Goal: Information Seeking & Learning: Learn about a topic

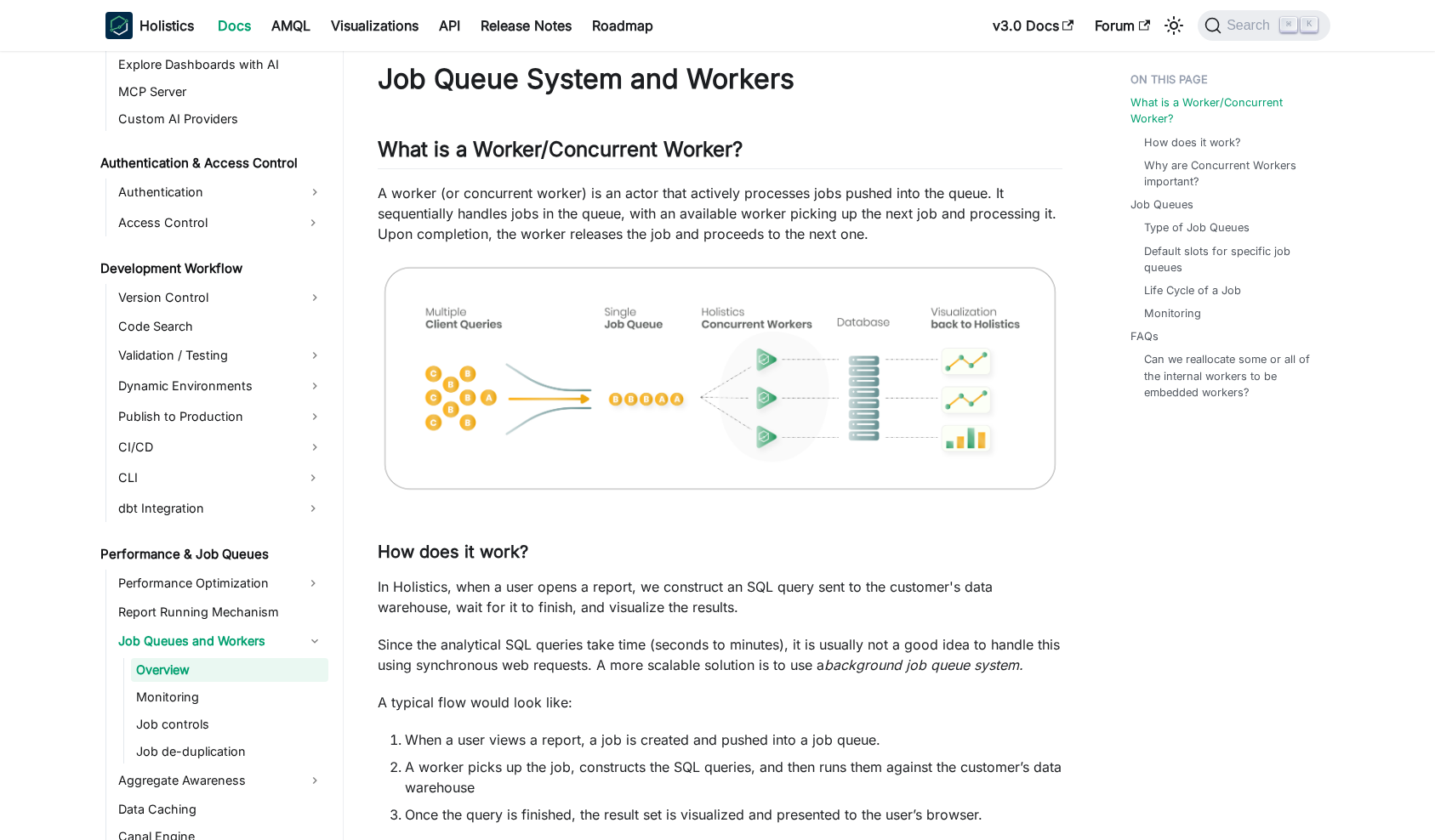
drag, startPoint x: 384, startPoint y: 208, endPoint x: 555, endPoint y: 208, distance: 171.0
click at [527, 209] on p "A worker (or concurrent worker) is an actor that actively processes jobs pushed…" at bounding box center [720, 213] width 685 height 61
click at [619, 213] on p "A worker (or concurrent worker) is an actor that actively processes jobs pushed…" at bounding box center [720, 213] width 685 height 61
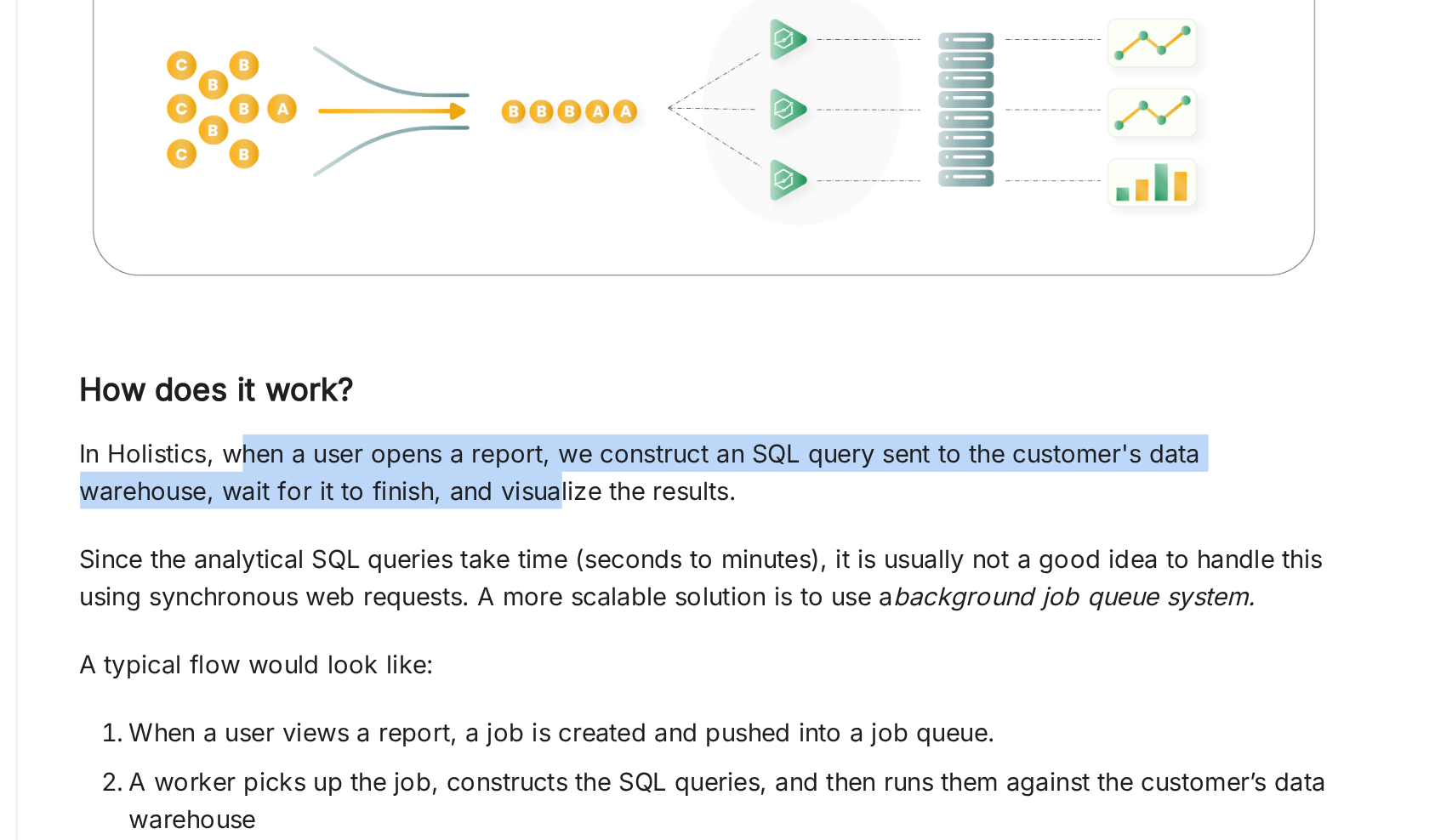
drag, startPoint x: 135, startPoint y: 246, endPoint x: 323, endPoint y: 260, distance: 188.5
click at [377, 582] on p "In Holistics, when a user opens a report, we construct an SQL query sent to the…" at bounding box center [720, 602] width 685 height 40
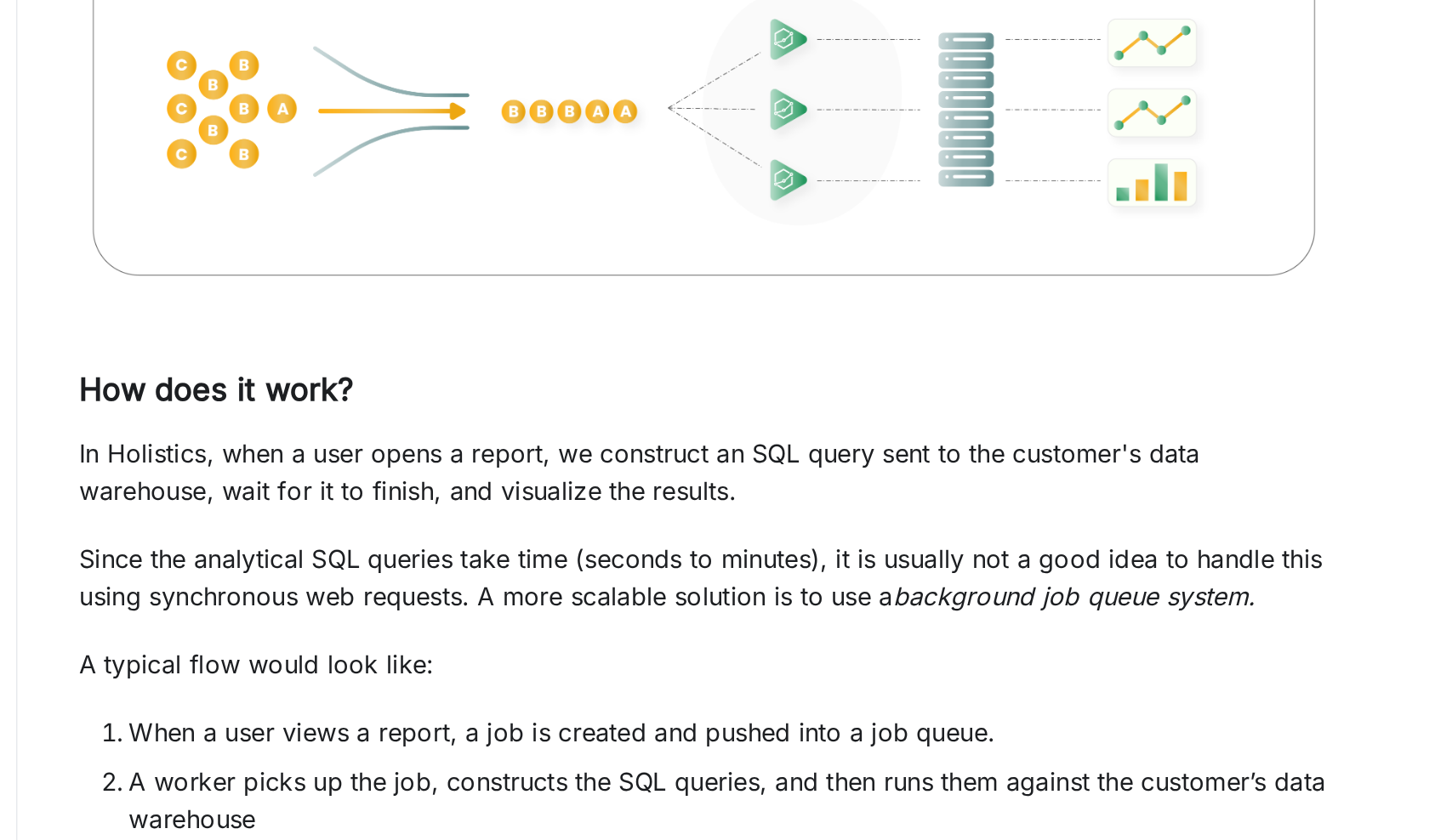
click at [377, 582] on p "In Holistics, when a user opens a report, we construct an SQL query sent to the…" at bounding box center [720, 602] width 685 height 40
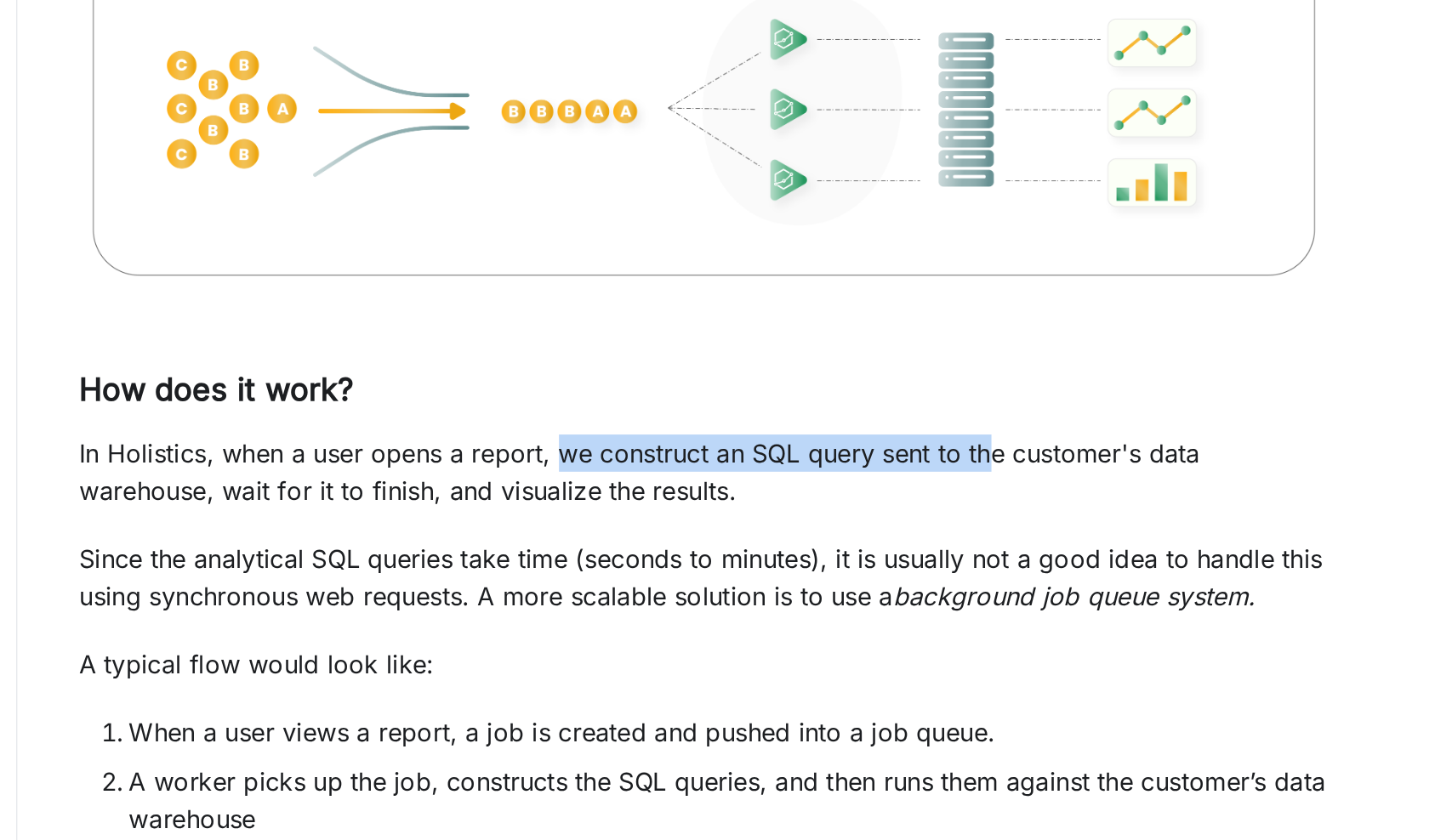
drag, startPoint x: 311, startPoint y: 244, endPoint x: 552, endPoint y: 244, distance: 241.0
click at [552, 582] on p "In Holistics, when a user opens a report, we construct an SQL query sent to the…" at bounding box center [720, 602] width 685 height 40
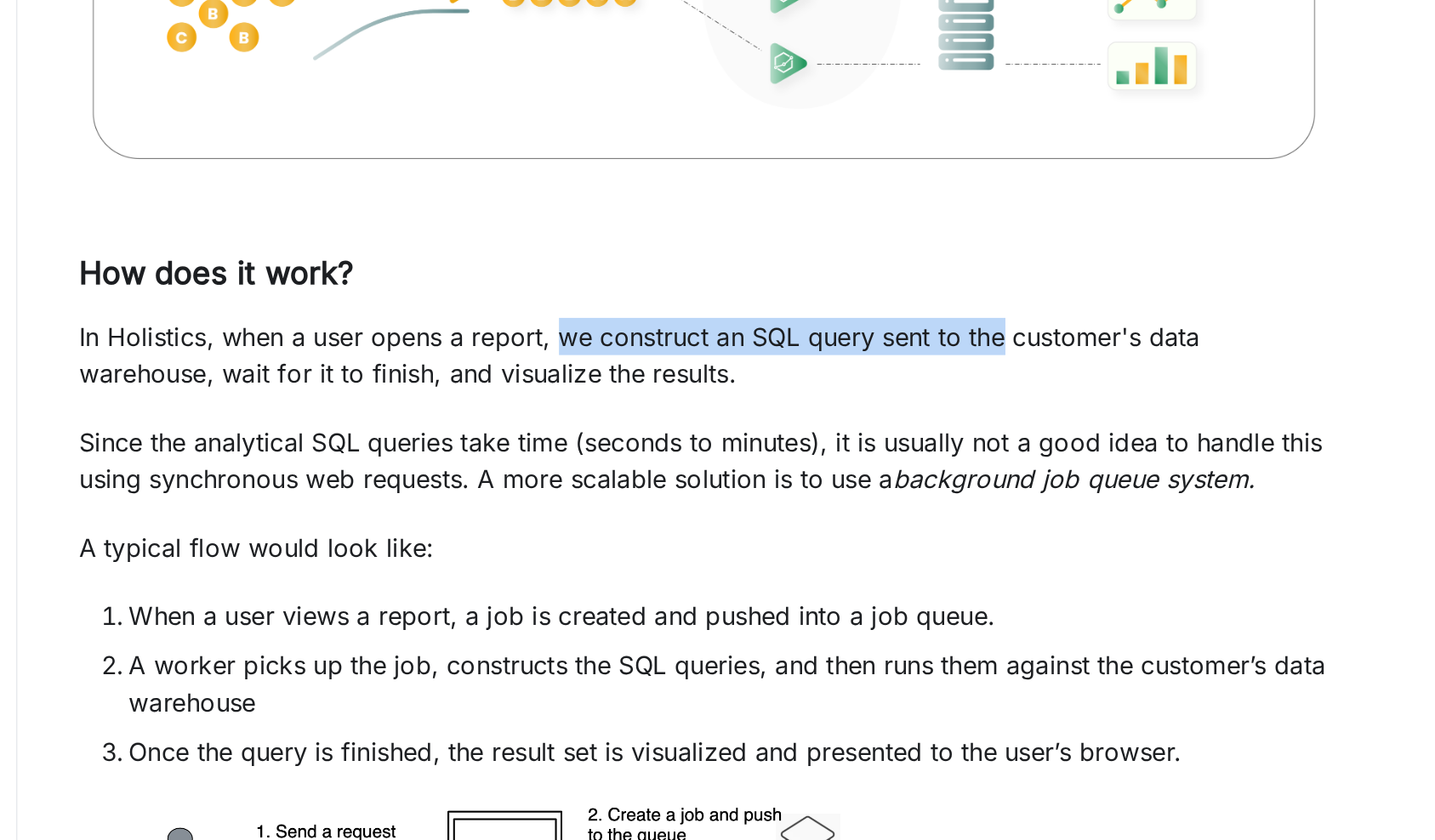
scroll to position [67, 0]
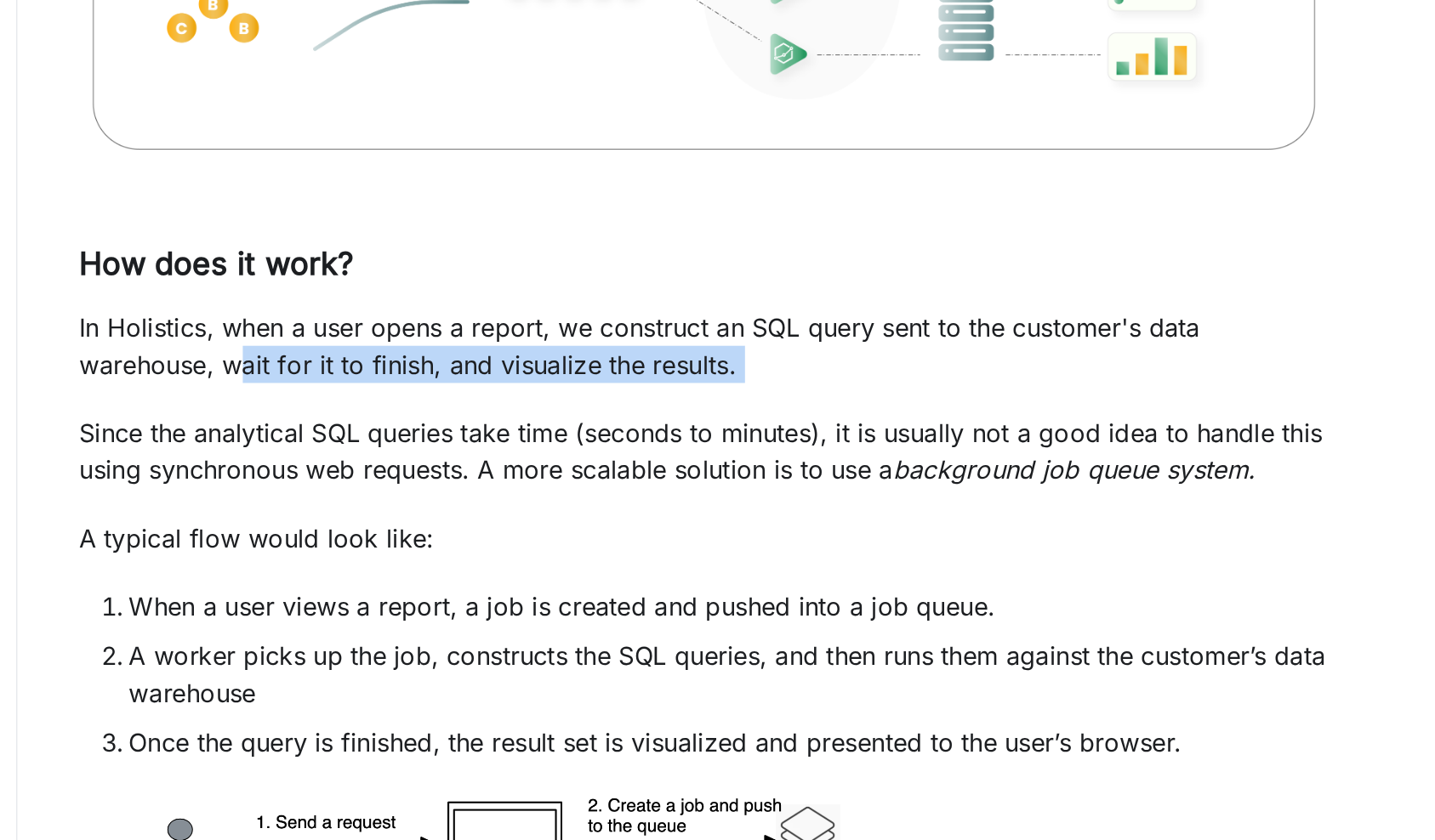
drag, startPoint x: 150, startPoint y: 199, endPoint x: 496, endPoint y: 216, distance: 346.4
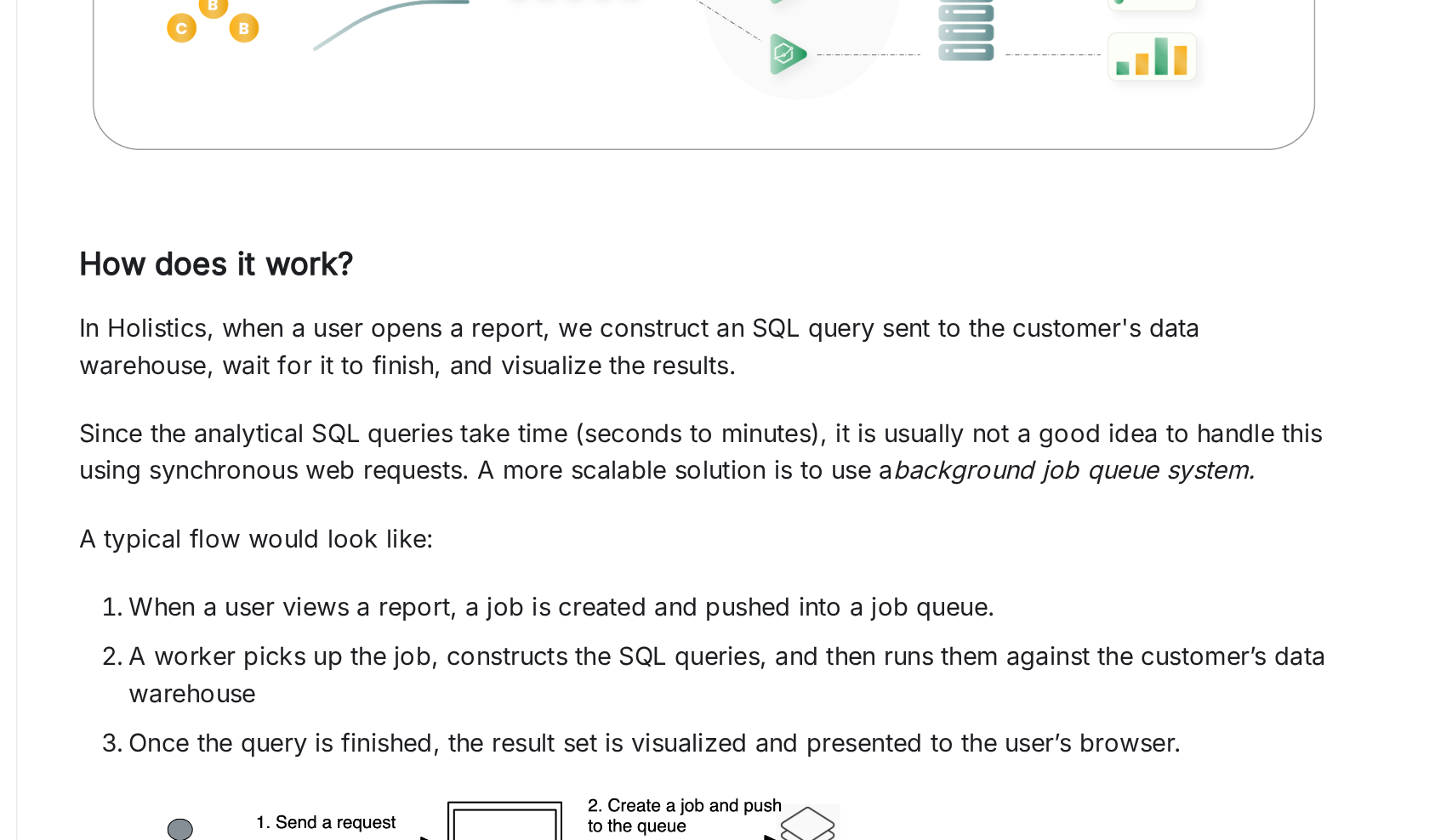
click at [377, 607] on p "Since the analytical SQL queries take time (seconds to minutes), it is usually …" at bounding box center [720, 626] width 685 height 40
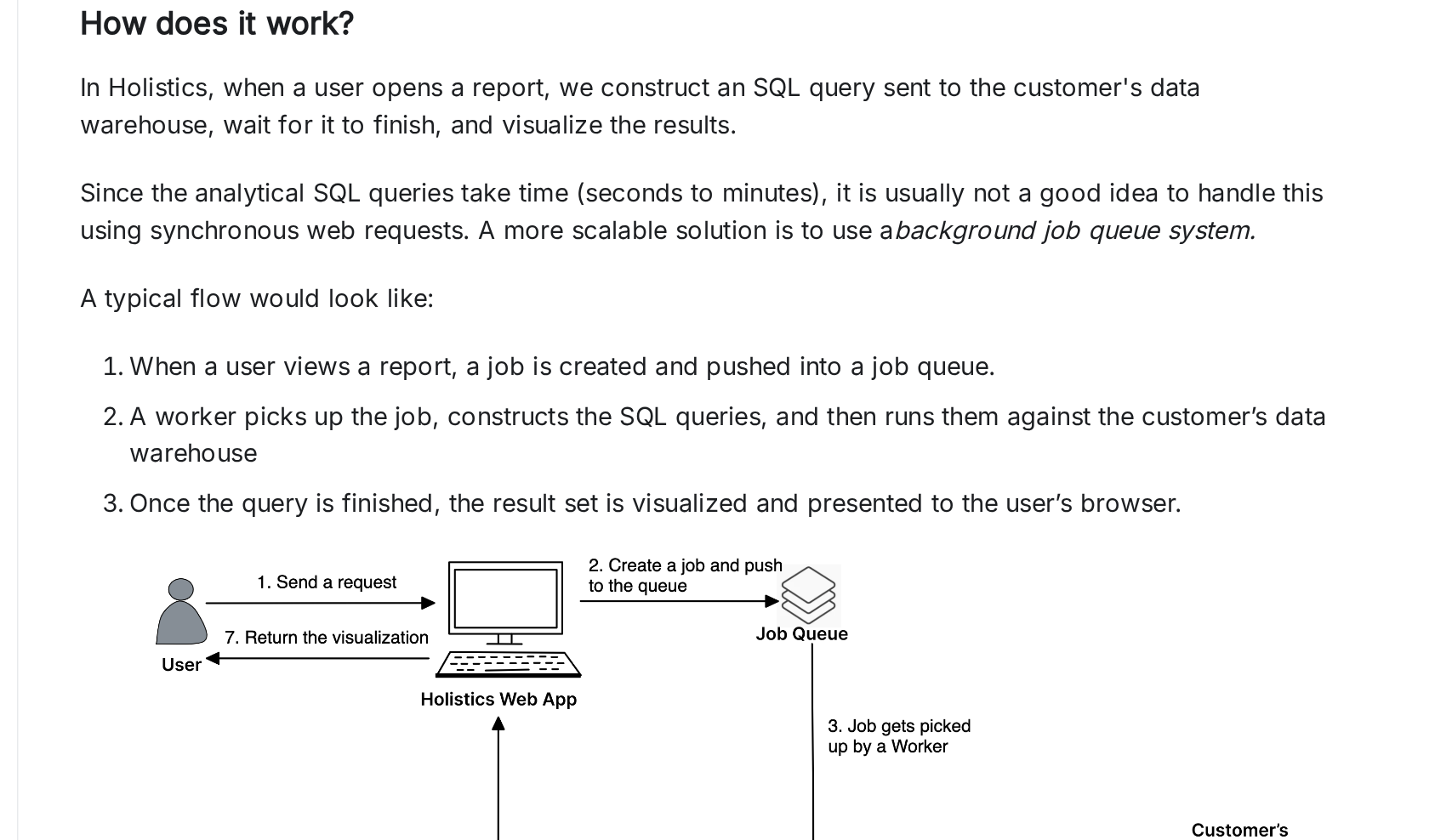
scroll to position [199, 0]
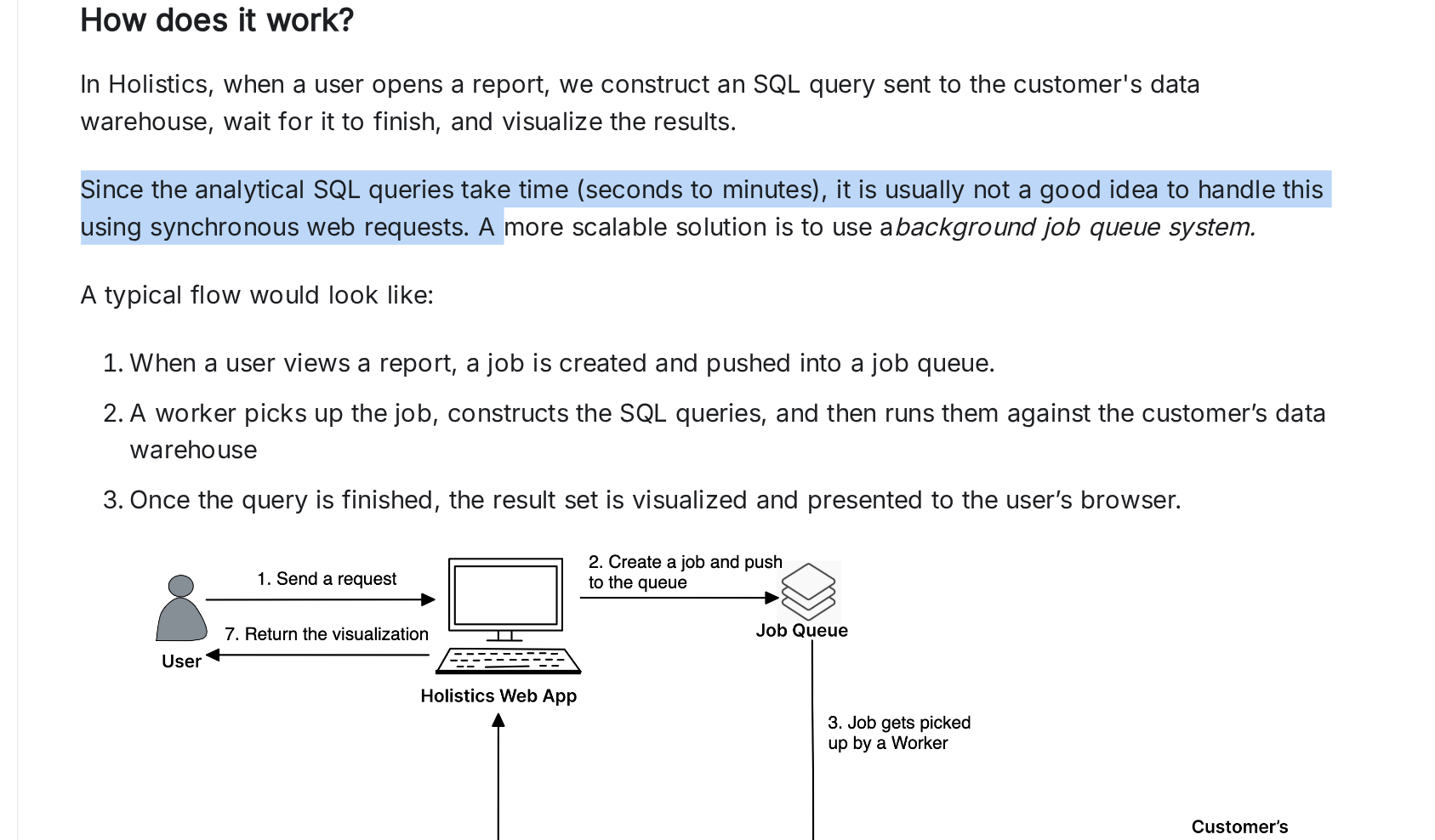
drag, startPoint x: 113, startPoint y: 91, endPoint x: 282, endPoint y: 128, distance: 173.0
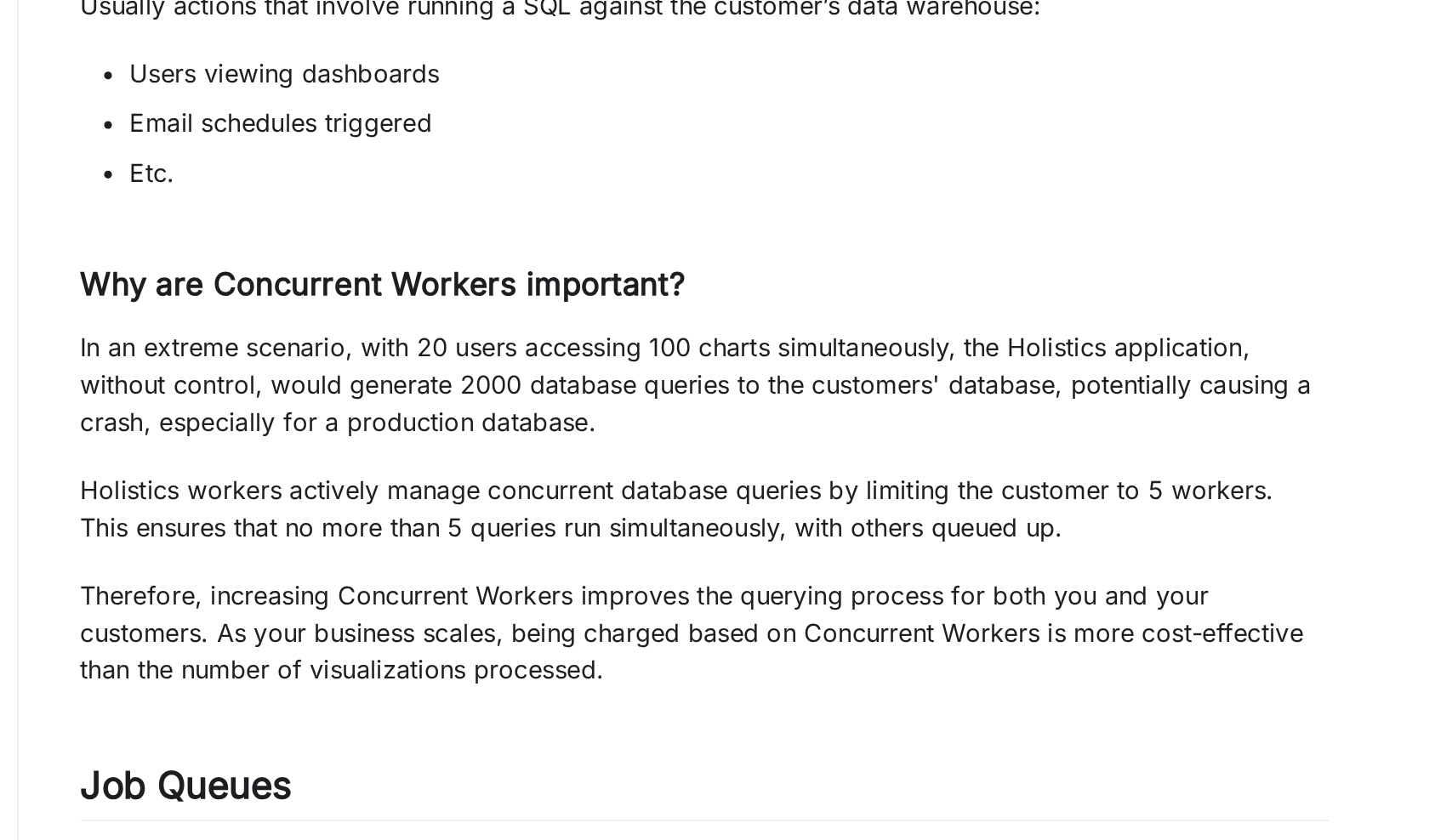
scroll to position [1122, 0]
